Goal: Task Accomplishment & Management: Use online tool/utility

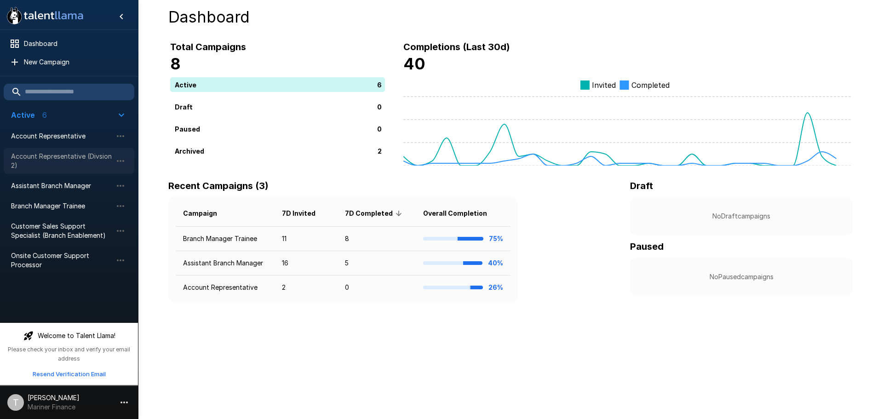
click at [58, 161] on span "Account Representative (Divsion 2)" at bounding box center [61, 161] width 101 height 18
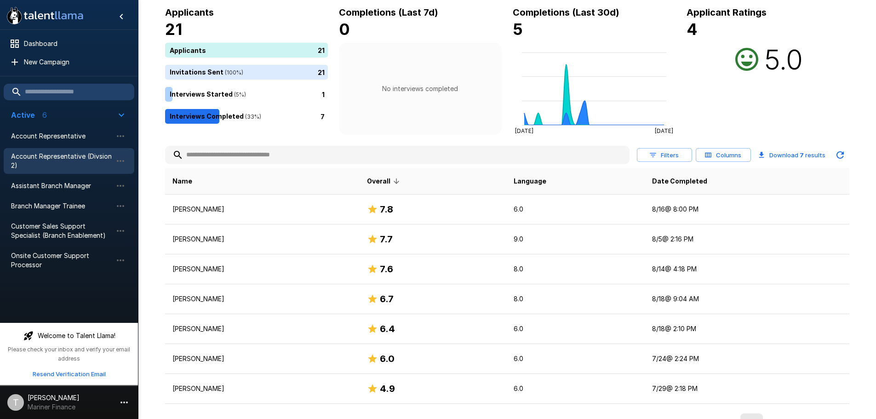
scroll to position [71, 0]
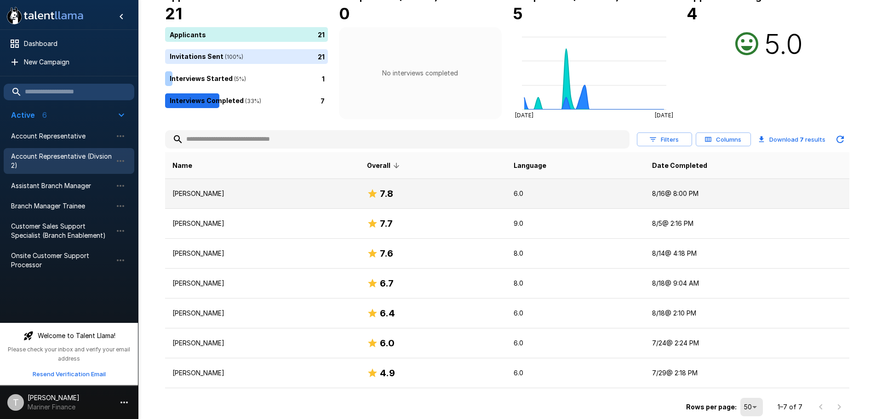
click at [222, 193] on p "Kedrick Rogers" at bounding box center [262, 193] width 180 height 9
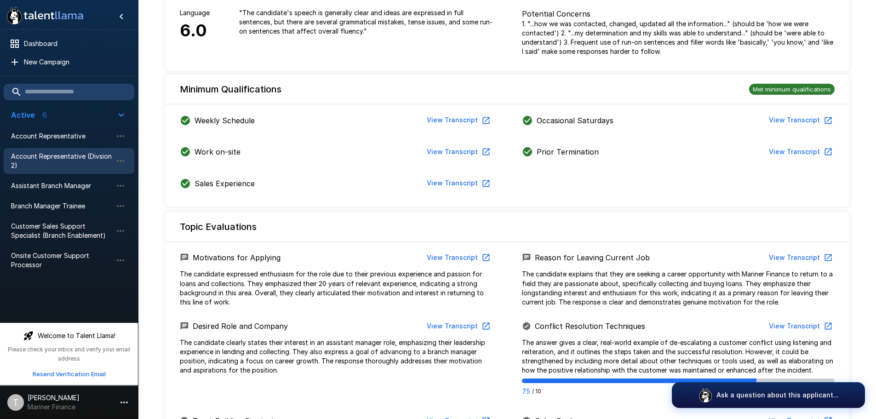
scroll to position [230, 0]
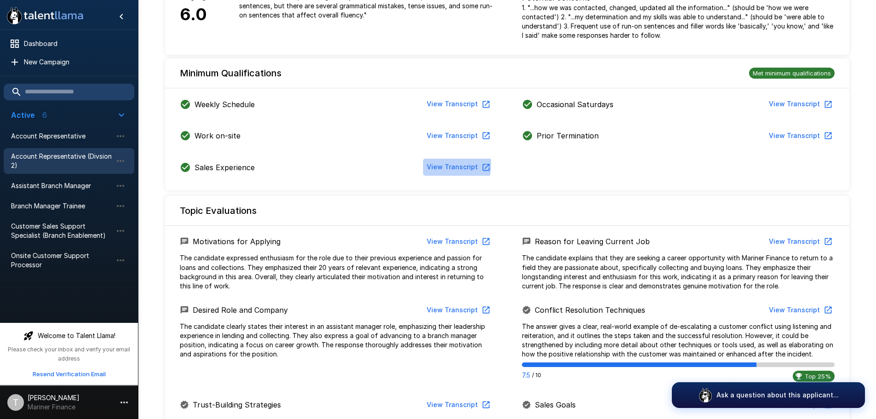
click at [433, 164] on button "View Transcript" at bounding box center [457, 167] width 69 height 17
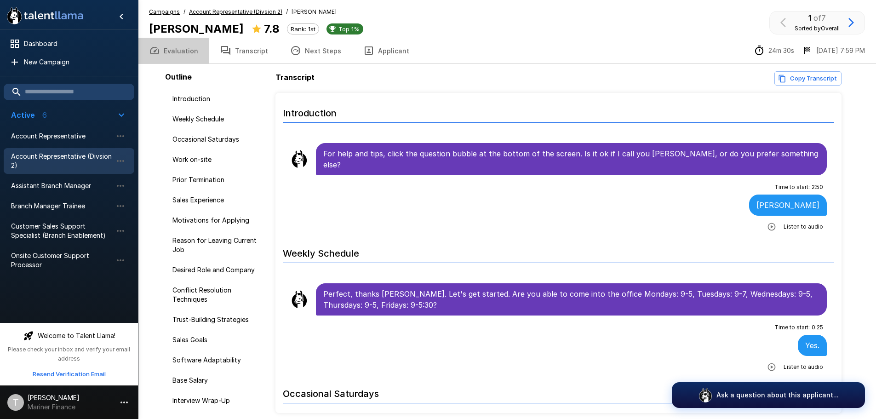
click at [187, 46] on button "Evaluation" at bounding box center [173, 51] width 71 height 26
click at [43, 163] on span "Account Representative (Divsion 2)" at bounding box center [61, 161] width 101 height 18
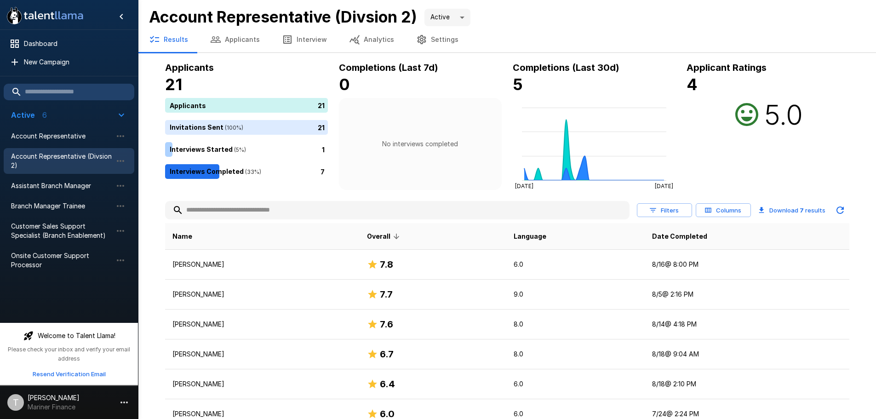
click at [192, 127] on div "21" at bounding box center [248, 127] width 167 height 15
click at [57, 133] on span "Account Representative" at bounding box center [61, 136] width 101 height 9
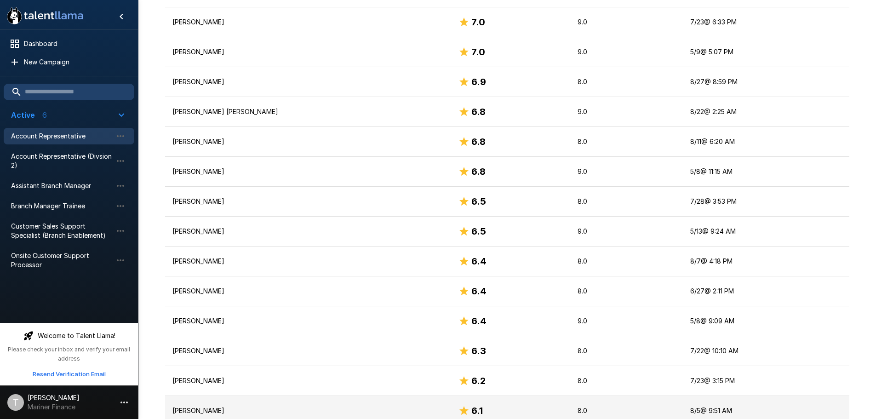
scroll to position [496, 0]
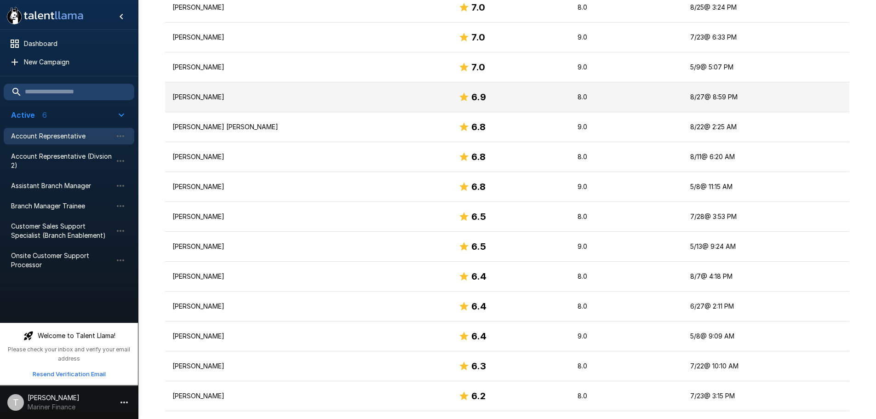
click at [222, 101] on p "Jahquan Collins" at bounding box center [308, 96] width 272 height 9
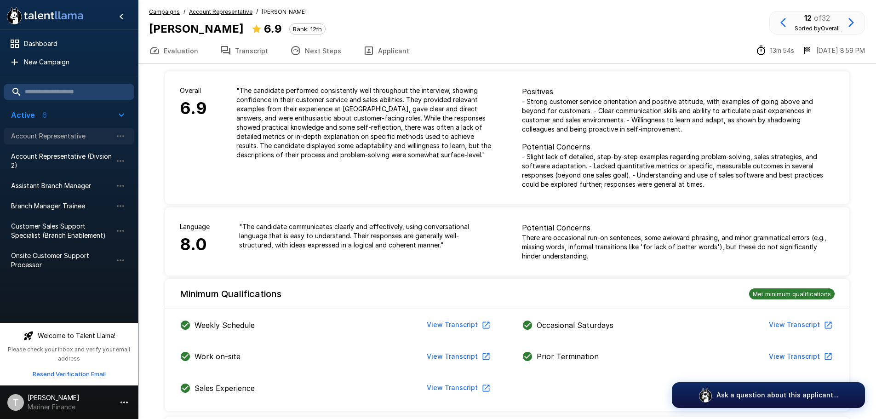
click at [57, 137] on span "Account Representative" at bounding box center [61, 136] width 101 height 9
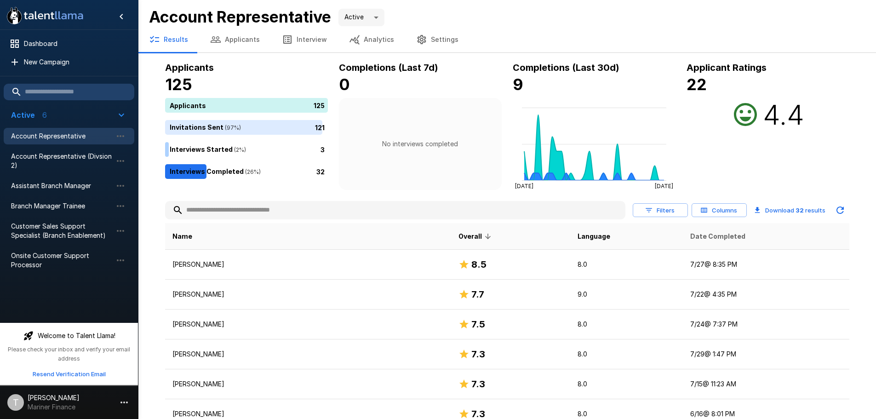
click at [697, 236] on span "Date Completed" at bounding box center [717, 236] width 55 height 11
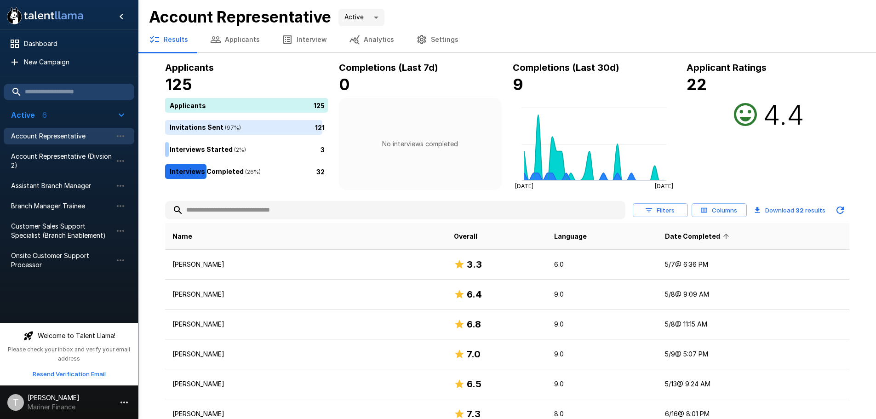
click at [687, 238] on span "Date Completed" at bounding box center [698, 236] width 67 height 11
click at [57, 208] on span "Branch Manager Trainee" at bounding box center [61, 205] width 101 height 9
